Goal: Transaction & Acquisition: Book appointment/travel/reservation

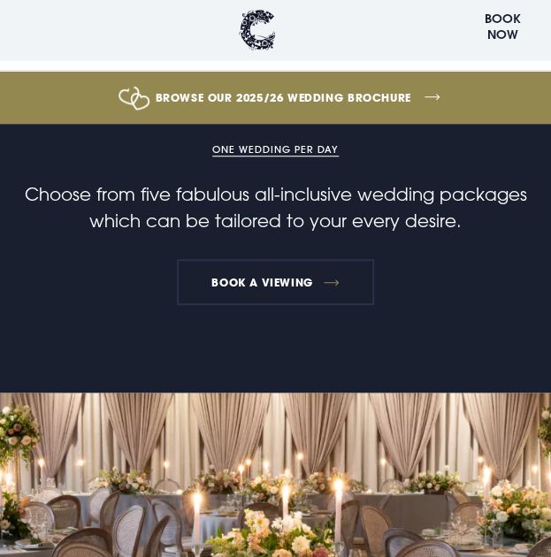
scroll to position [265, 0]
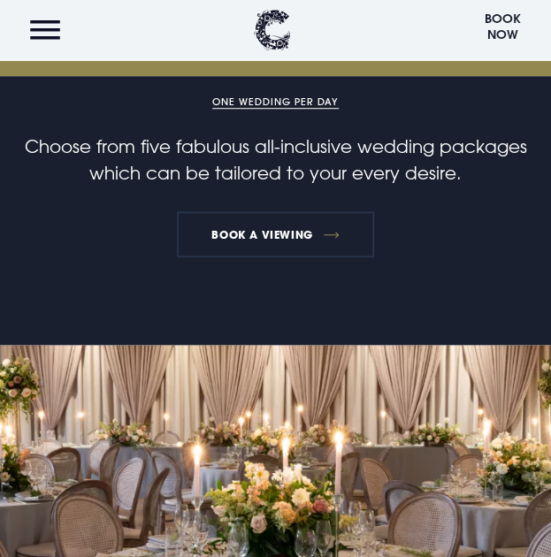
click at [523, 18] on button "Book Now" at bounding box center [502, 30] width 55 height 42
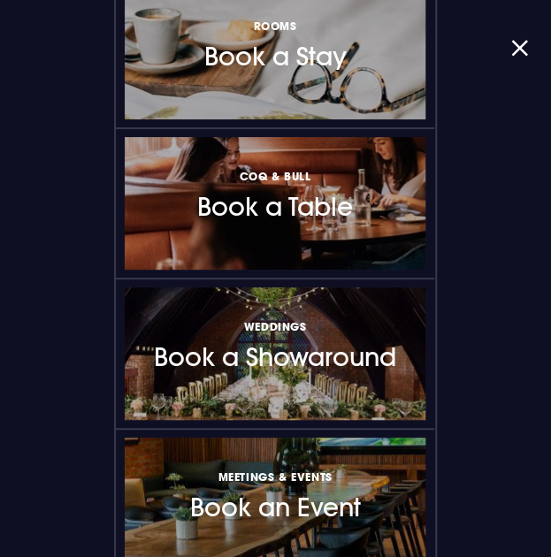
scroll to position [354, 0]
click at [260, 70] on h3 "Rooms Book a Stay" at bounding box center [275, 44] width 142 height 56
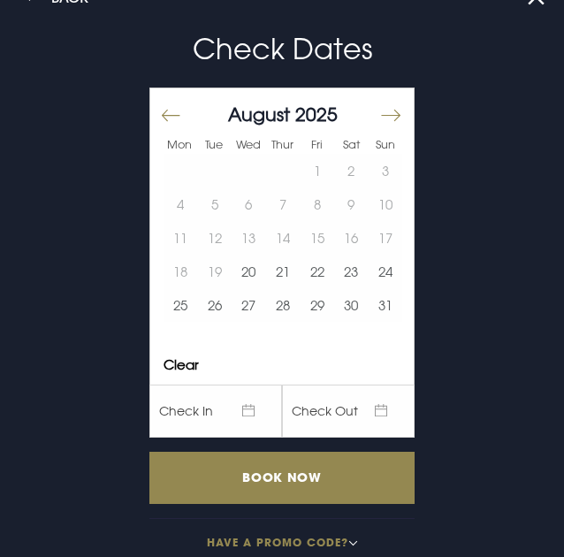
scroll to position [57, 0]
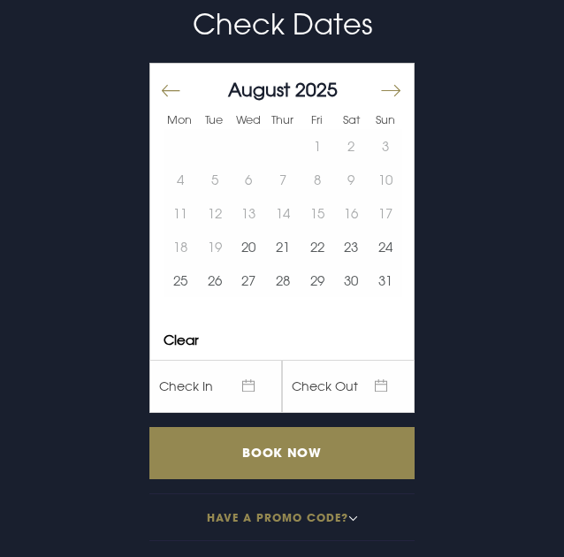
click at [379, 90] on button "Move forward to switch to the next month." at bounding box center [389, 90] width 21 height 37
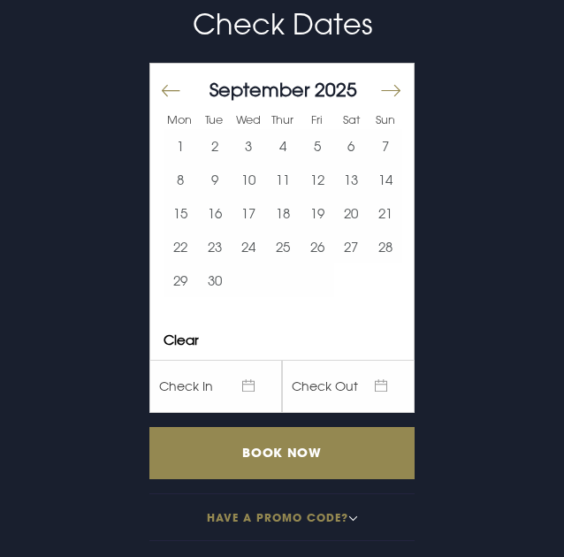
click at [379, 90] on button "Move forward to switch to the next month." at bounding box center [389, 90] width 21 height 37
click at [308, 139] on button "5" at bounding box center [317, 146] width 34 height 34
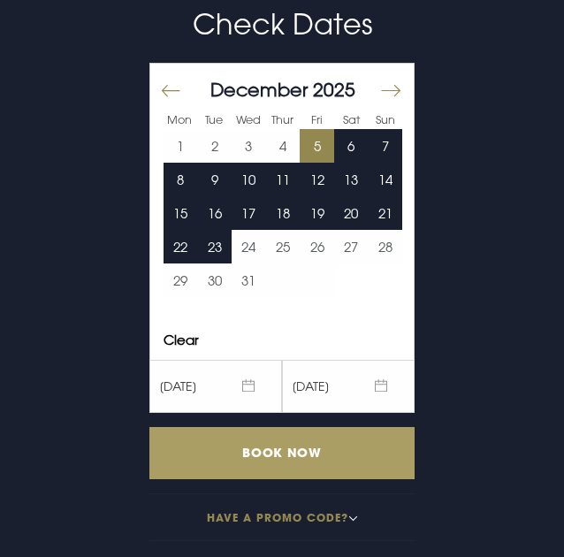
click at [265, 446] on input "Book Now" at bounding box center [281, 453] width 265 height 52
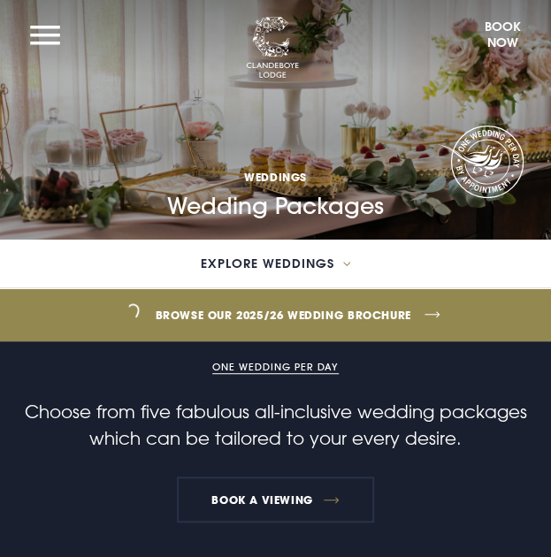
click at [490, 30] on button "Book Now" at bounding box center [502, 38] width 55 height 42
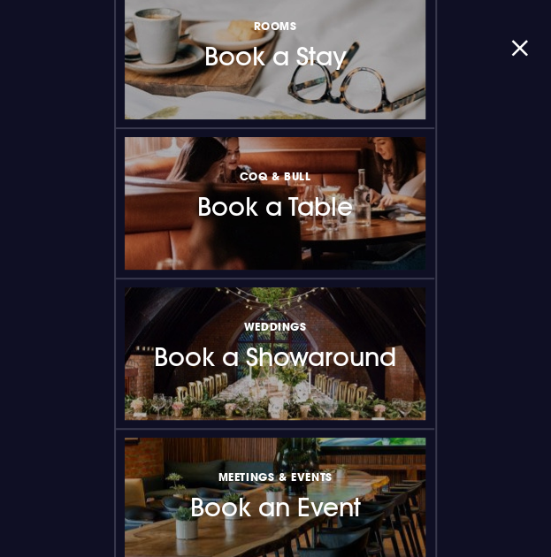
click at [321, 53] on h3 "Rooms Book a Stay" at bounding box center [275, 44] width 142 height 56
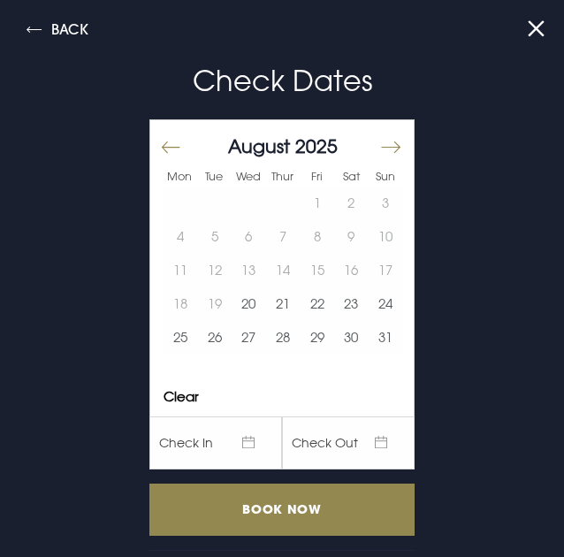
click at [379, 146] on button "Move forward to switch to the next month." at bounding box center [389, 146] width 21 height 37
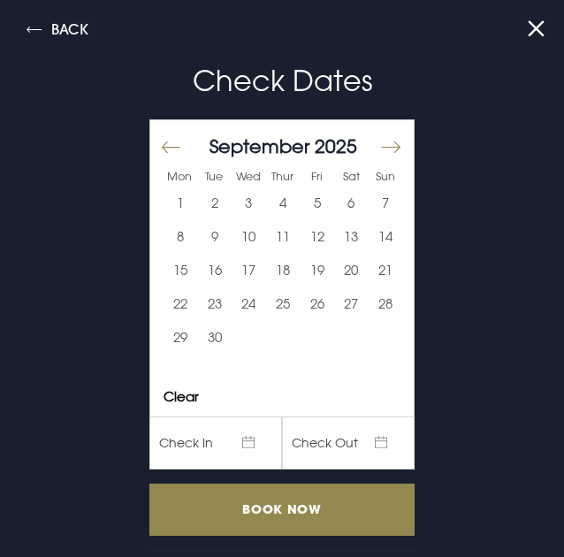
click at [379, 146] on button "Move forward to switch to the next month." at bounding box center [389, 146] width 21 height 37
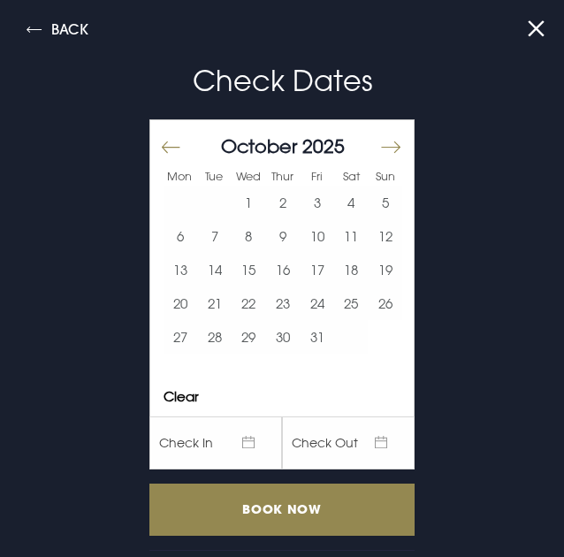
click at [379, 146] on button "Move forward to switch to the next month." at bounding box center [389, 146] width 21 height 37
click at [340, 199] on button "6" at bounding box center [351, 203] width 34 height 34
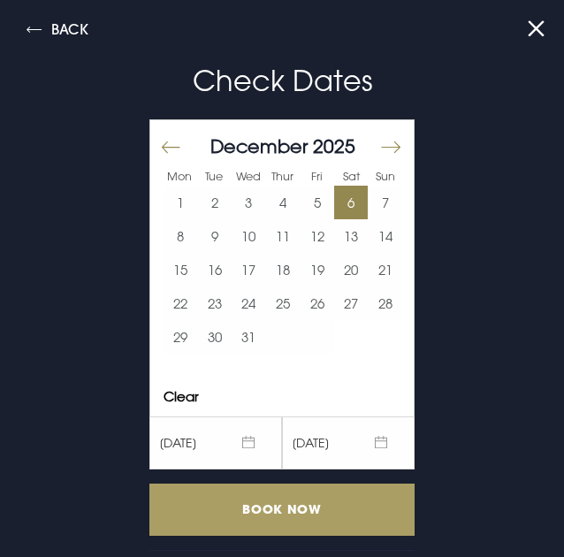
click at [290, 506] on input "Book Now" at bounding box center [281, 510] width 265 height 52
